Goal: Transaction & Acquisition: Purchase product/service

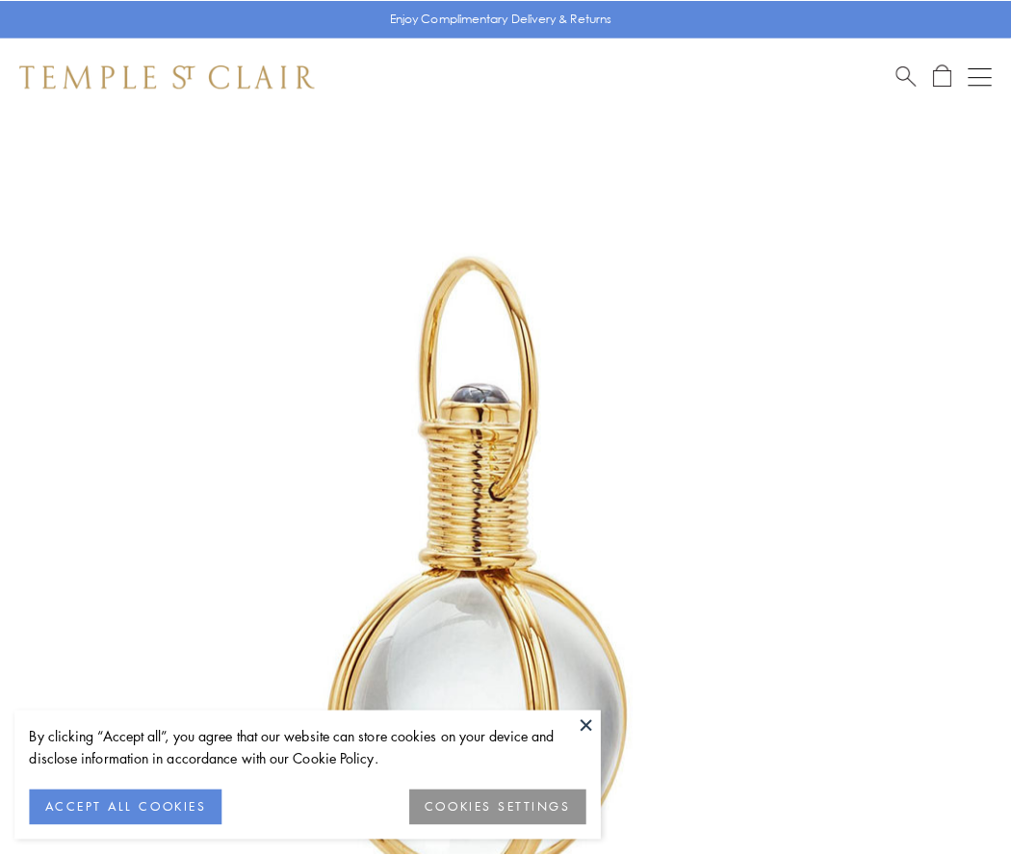
scroll to position [503, 0]
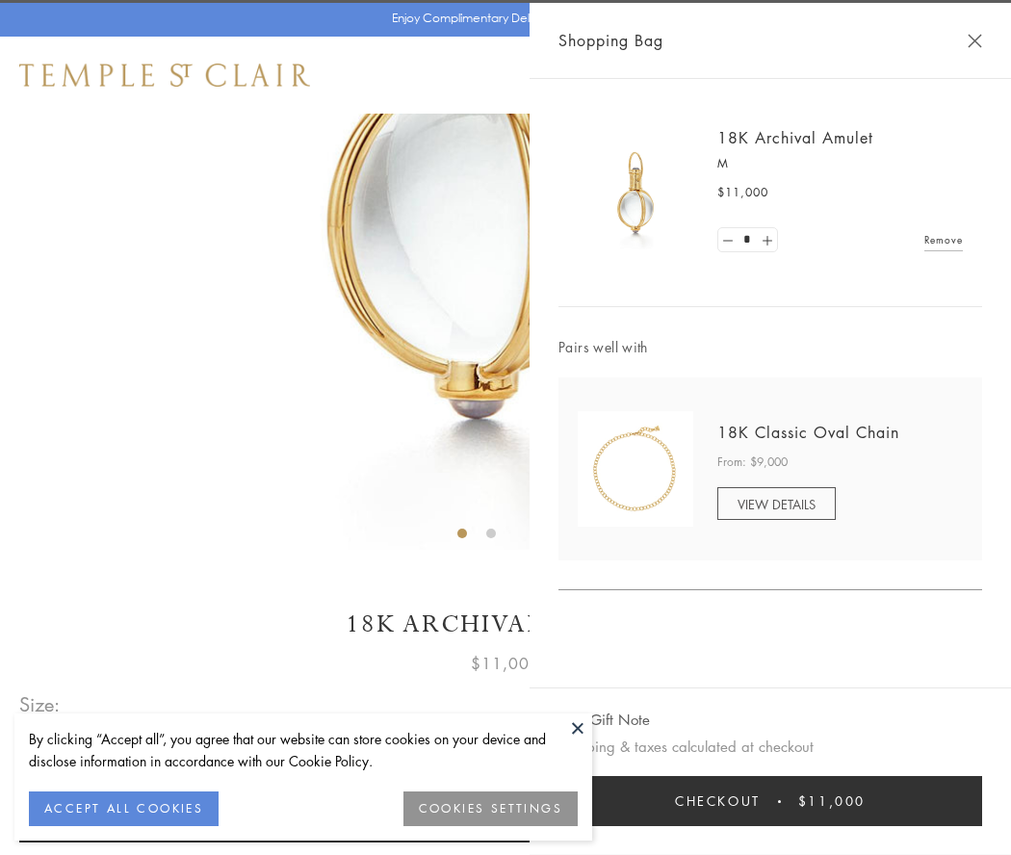
click at [770, 801] on button "Checkout $11,000" at bounding box center [771, 801] width 424 height 50
